Goal: Task Accomplishment & Management: Manage account settings

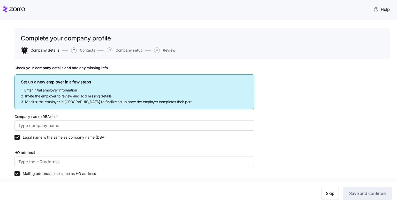
click at [5, 9] on icon at bounding box center [5, 9] width 4 height 6
type input "Allegeant LLC"
type input "1954 Greenspring Dr suite 640, Timonium, MD 21093, USA"
type input "640955384"
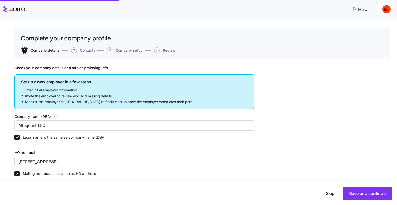
type input "Limited liability partnership"
type input "52512 - Health and Welfare Funds"
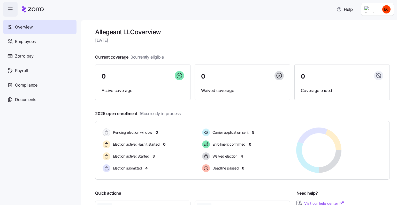
click at [385, 9] on html "Help Overview Employees Zorro pay Payroll Compliance Documents Allegeant LLC ov…" at bounding box center [198, 101] width 397 height 202
click at [378, 24] on div "Personal view" at bounding box center [371, 23] width 31 height 6
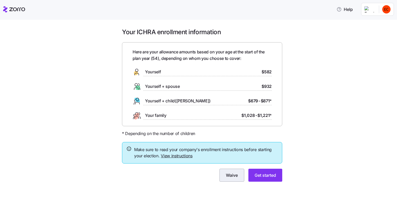
click at [233, 175] on span "Waive" at bounding box center [232, 175] width 12 height 6
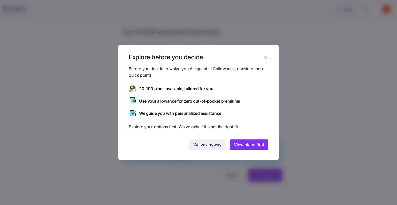
click at [201, 147] on span "Waive anyway" at bounding box center [208, 144] width 28 height 6
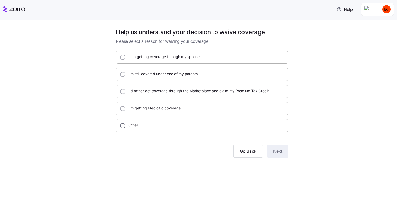
click at [121, 125] on input "Other" at bounding box center [122, 125] width 5 height 5
radio input "true"
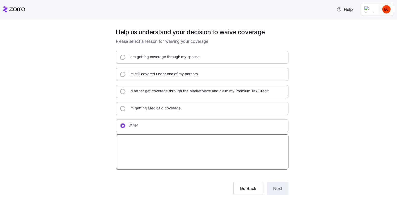
click at [160, 141] on textarea at bounding box center [202, 151] width 173 height 35
type textarea "x"
type textarea "H"
type textarea "x"
type textarea "HA"
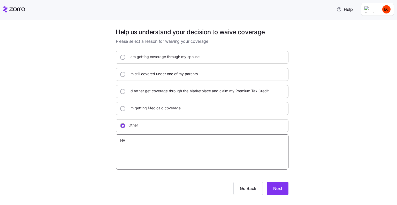
type textarea "x"
type textarea "HAv"
type textarea "x"
type textarea "HAve"
type textarea "x"
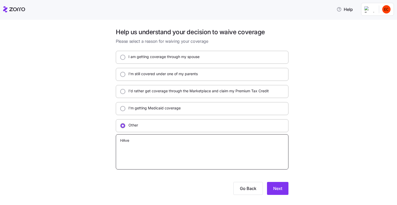
type textarea "HAve"
type textarea "x"
type textarea "HAve o"
type textarea "x"
type textarea "HAve ot"
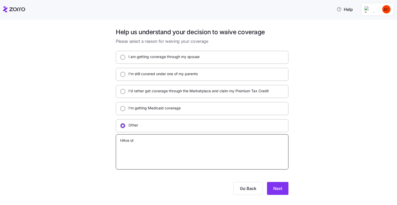
type textarea "x"
type textarea "HAve oth"
type textarea "x"
type textarea "HAve othe"
type textarea "x"
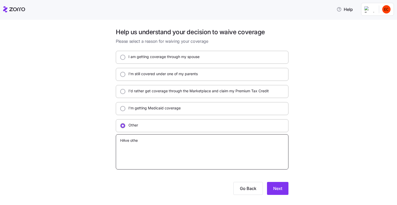
type textarea "HAve other"
type textarea "x"
type textarea "HAve other"
type textarea "x"
type textarea "HAve other"
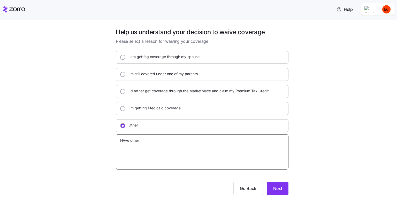
type textarea "x"
type textarea "HAve othe"
type textarea "x"
type textarea "HAve oth"
type textarea "x"
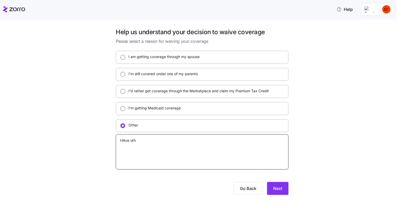
type textarea "HAve ot"
type textarea "x"
type textarea "HAve o"
type textarea "x"
type textarea "HAve"
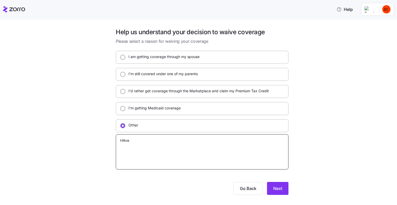
type textarea "x"
type textarea "HAve"
type textarea "x"
type textarea "HAv"
type textarea "x"
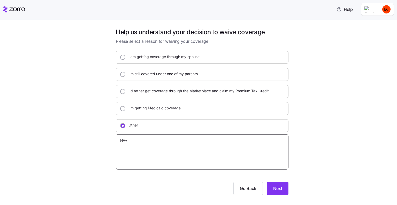
type textarea "HA"
type textarea "x"
type textarea "H"
type textarea "x"
type textarea "Ha"
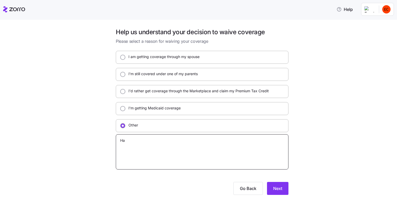
type textarea "x"
type textarea "Hav"
type textarea "x"
type textarea "Have"
type textarea "x"
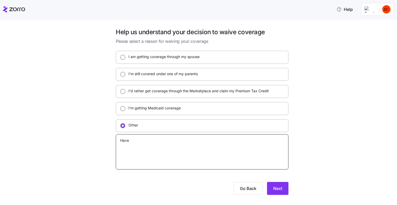
type textarea "Have"
type textarea "x"
type textarea "Have o"
type textarea "x"
type textarea "Have ot"
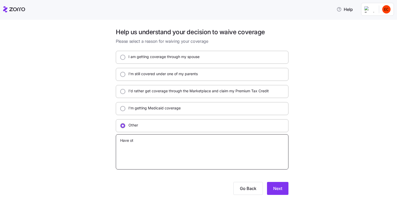
type textarea "x"
type textarea "Have oth"
type textarea "x"
type textarea "Have othe"
type textarea "x"
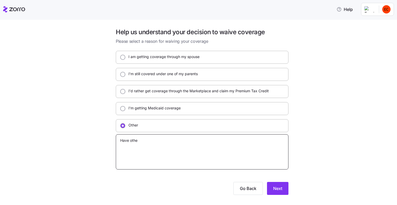
type textarea "Have other"
type textarea "x"
type textarea "Have other"
type textarea "x"
type textarea "Have other c"
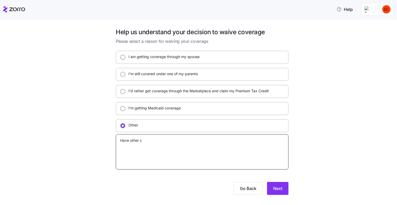
type textarea "x"
type textarea "Have other co"
type textarea "x"
type textarea "Have other cov"
type textarea "x"
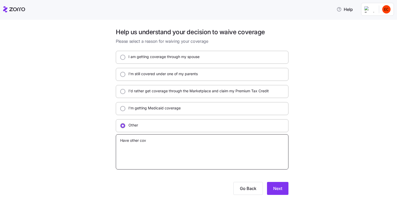
type textarea "Have other cove"
type textarea "x"
type textarea "Have other cover"
type textarea "x"
type textarea "Have other covera"
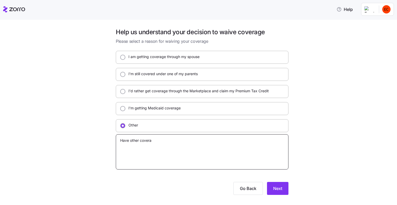
type textarea "x"
type textarea "Have other coverag"
type textarea "x"
type textarea "Have other coverage"
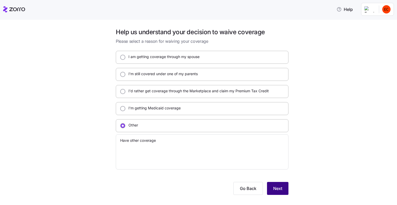
click at [280, 190] on button "Next" at bounding box center [277, 188] width 21 height 13
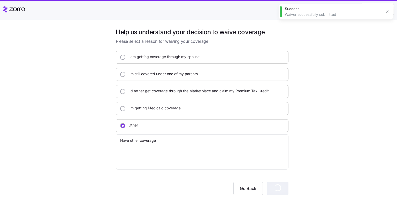
type textarea "x"
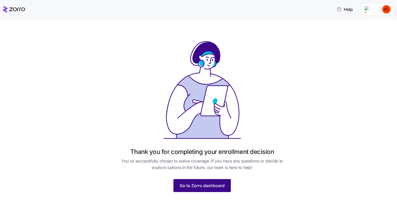
click at [203, 187] on span "Go to Zorro dashboard" at bounding box center [202, 185] width 45 height 6
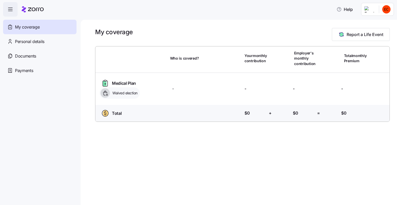
click at [11, 9] on icon "button" at bounding box center [10, 9] width 6 height 6
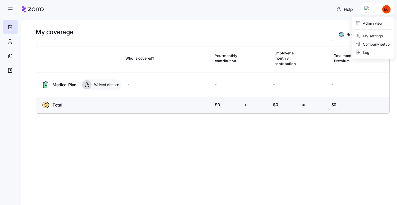
click at [369, 10] on html "Help My coverage Report a Life Event Who is covered? Your monthly contribution …" at bounding box center [198, 101] width 397 height 202
click at [371, 24] on div "Admin view" at bounding box center [369, 23] width 27 height 6
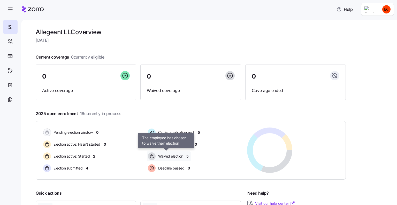
click at [170, 156] on span "Waived election" at bounding box center [170, 155] width 27 height 5
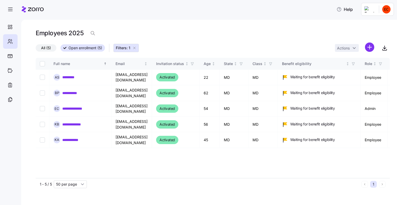
click at [135, 47] on icon "button" at bounding box center [134, 48] width 4 height 4
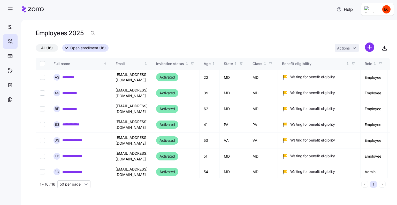
click at [43, 49] on span "All (16)" at bounding box center [47, 48] width 12 height 7
click at [36, 49] on input "All (16)" at bounding box center [36, 49] width 0 height 0
click at [10, 9] on icon "button" at bounding box center [10, 9] width 4 height 0
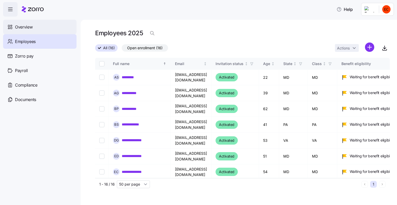
click at [27, 28] on span "Overview" at bounding box center [24, 27] width 18 height 6
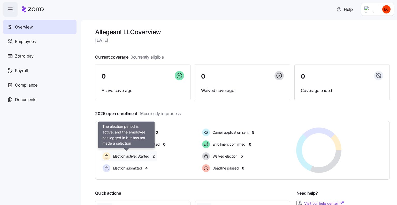
click at [124, 155] on span "Election active: Started" at bounding box center [131, 155] width 38 height 5
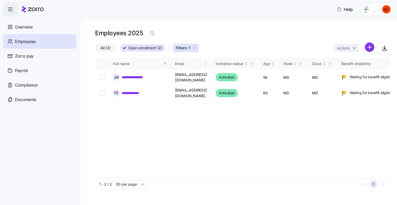
click at [381, 7] on html "**********" at bounding box center [198, 101] width 397 height 202
click at [372, 53] on div "Log out" at bounding box center [366, 53] width 20 height 6
